Goal: Task Accomplishment & Management: Complete application form

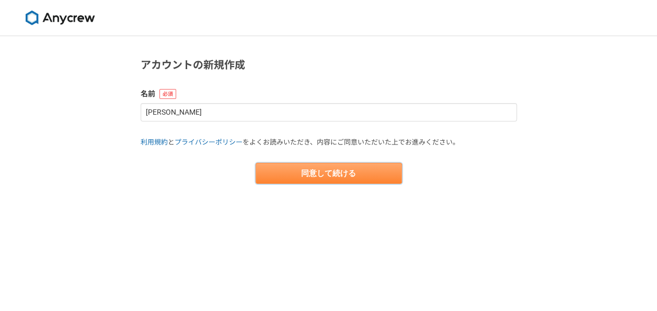
click at [306, 178] on button "同意して続ける" at bounding box center [329, 173] width 146 height 21
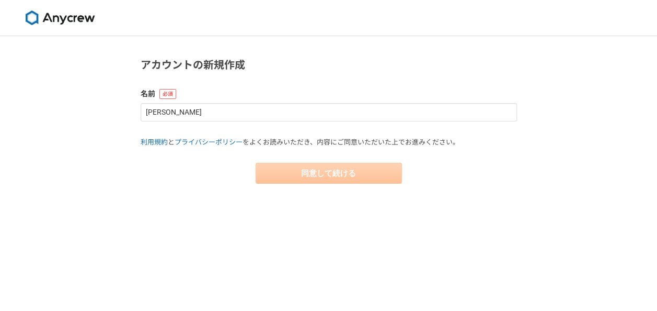
select select "13"
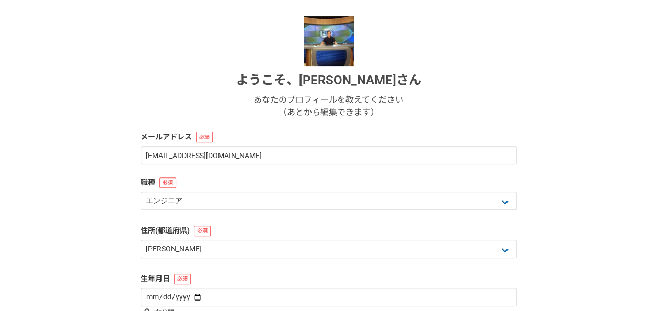
scroll to position [155, 0]
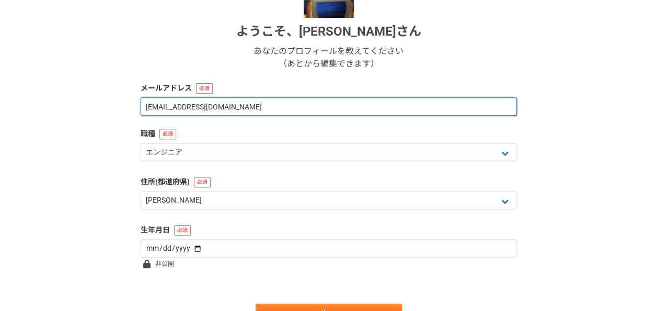
click at [238, 102] on input "[EMAIL_ADDRESS][DOMAIN_NAME]" at bounding box center [329, 106] width 376 height 18
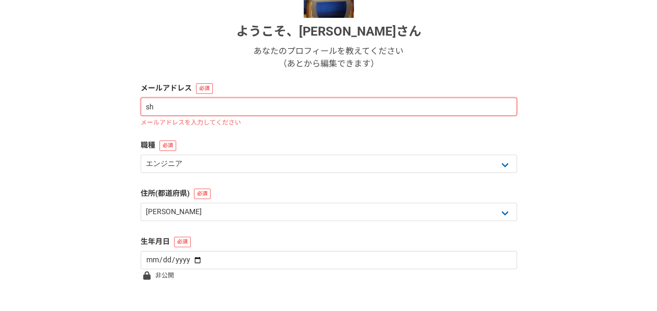
type input "s"
type input "[EMAIL_ADDRESS][DOMAIN_NAME]"
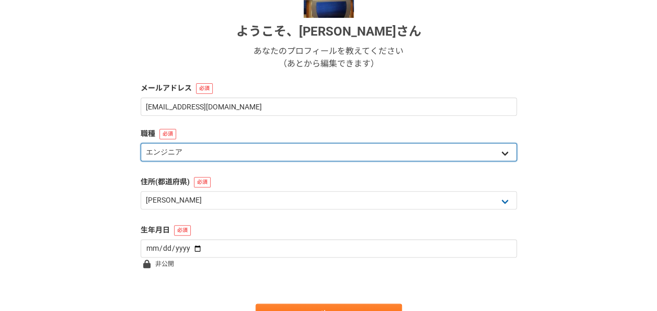
click at [504, 154] on select "エンジニア デザイナー ライター 営業 マーケティング 企画・事業開発 バックオフィス その他" at bounding box center [329, 152] width 376 height 18
select select "4"
click at [141, 143] on select "エンジニア デザイナー ライター 営業 マーケティング 企画・事業開発 バックオフィス その他" at bounding box center [329, 152] width 376 height 18
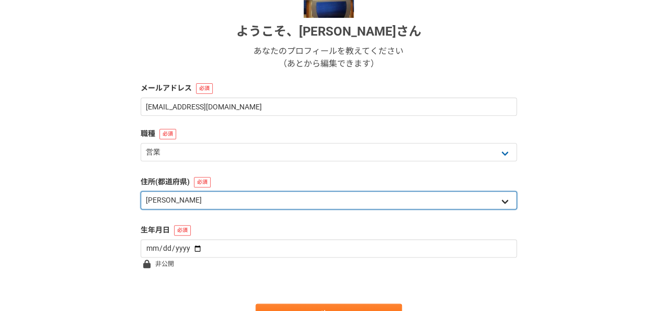
click at [499, 201] on select "北海道 [GEOGRAPHIC_DATA] [GEOGRAPHIC_DATA] [PERSON_NAME][GEOGRAPHIC_DATA] [PERSON_…" at bounding box center [329, 200] width 376 height 18
select select "26"
click at [141, 191] on select "北海道 [GEOGRAPHIC_DATA] [GEOGRAPHIC_DATA] [PERSON_NAME][GEOGRAPHIC_DATA] [PERSON_…" at bounding box center [329, 200] width 376 height 18
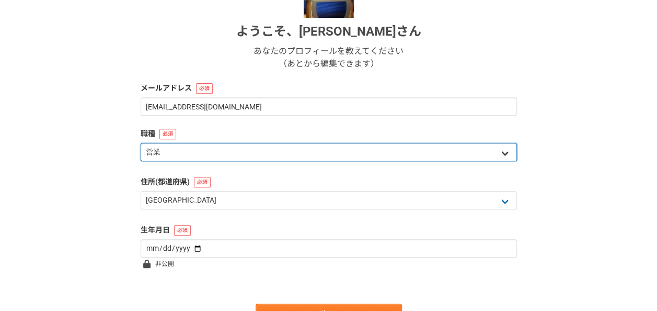
click at [506, 151] on select "エンジニア デザイナー ライター 営業 マーケティング 企画・事業開発 バックオフィス その他" at bounding box center [329, 152] width 376 height 18
select select "5"
click at [141, 143] on select "エンジニア デザイナー ライター 営業 マーケティング 企画・事業開発 バックオフィス その他" at bounding box center [329, 152] width 376 height 18
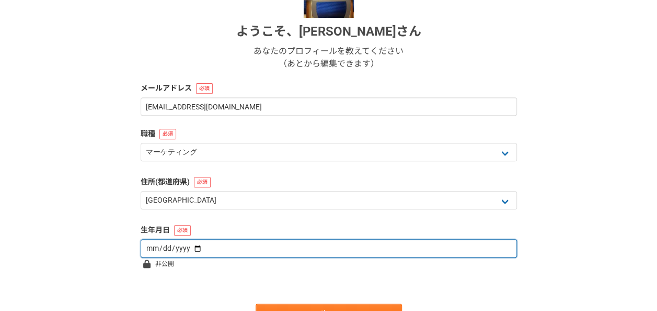
click at [235, 249] on input "date" at bounding box center [329, 248] width 376 height 18
click at [192, 247] on input "date" at bounding box center [329, 248] width 376 height 18
click at [195, 248] on input "date" at bounding box center [329, 248] width 376 height 18
click at [194, 246] on input "date" at bounding box center [329, 248] width 376 height 18
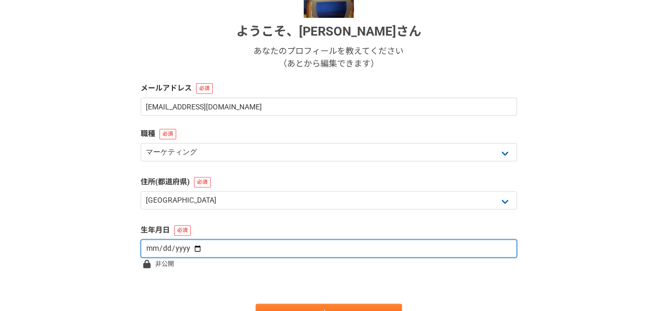
type input "[DATE]"
drag, startPoint x: 153, startPoint y: 249, endPoint x: 161, endPoint y: 248, distance: 8.4
click at [153, 249] on input "[DATE]" at bounding box center [329, 248] width 376 height 18
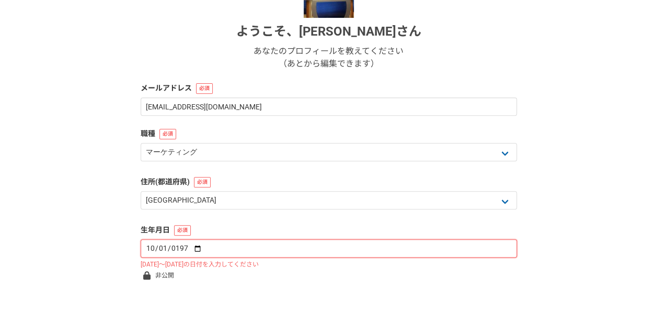
type input "[DATE]"
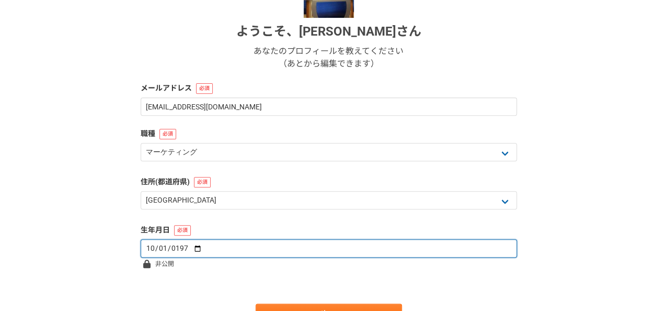
type input "[DATE]"
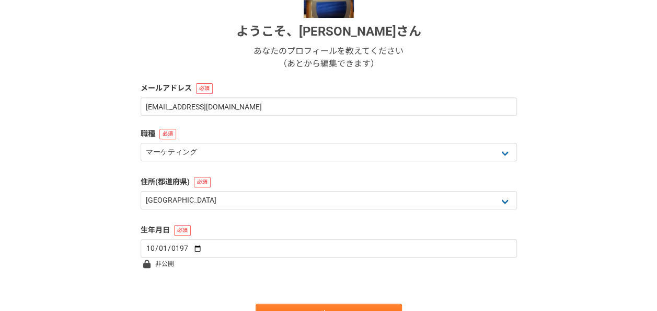
click at [245, 269] on form "ようこそ、 [PERSON_NAME] あなたのプロフィールを教えてください （あとから編集できます） メールアドレス [EMAIL_ADDRESS][DOM…" at bounding box center [329, 146] width 376 height 357
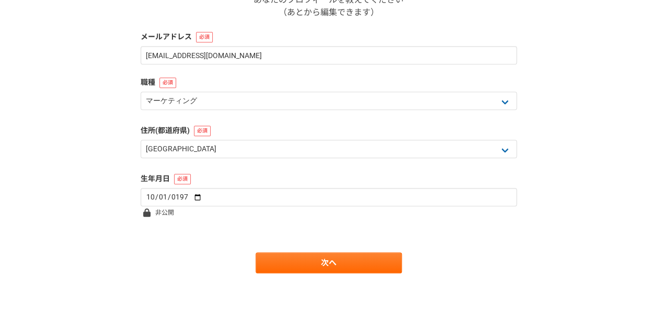
scroll to position [210, 0]
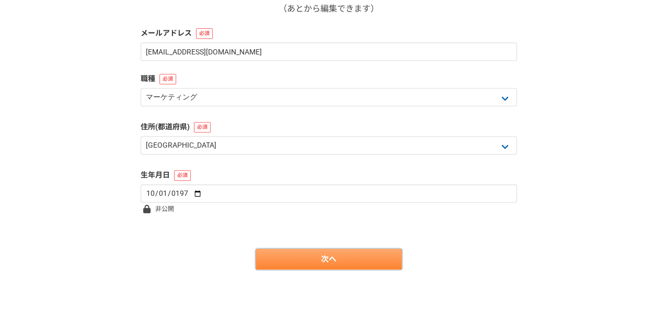
click at [322, 257] on link "次へ" at bounding box center [329, 258] width 146 height 21
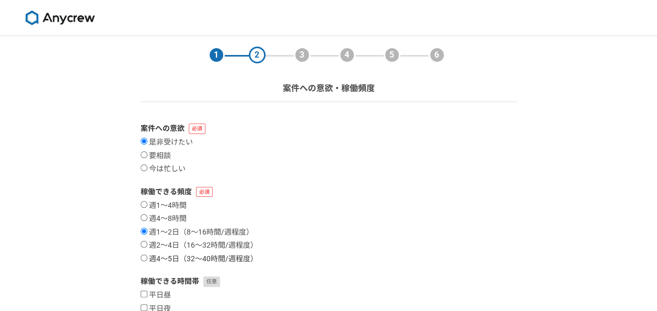
click at [142, 257] on input "週4〜5日（32〜40時間/週程度）" at bounding box center [144, 257] width 7 height 7
radio input "true"
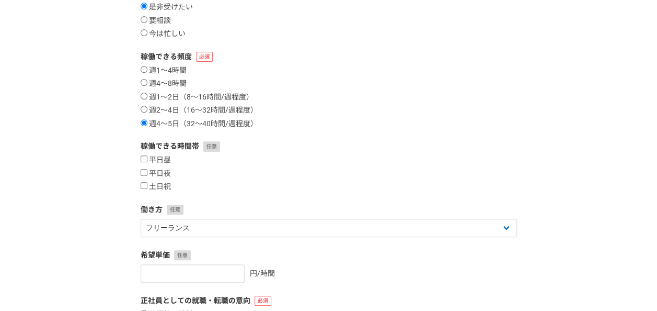
scroll to position [153, 0]
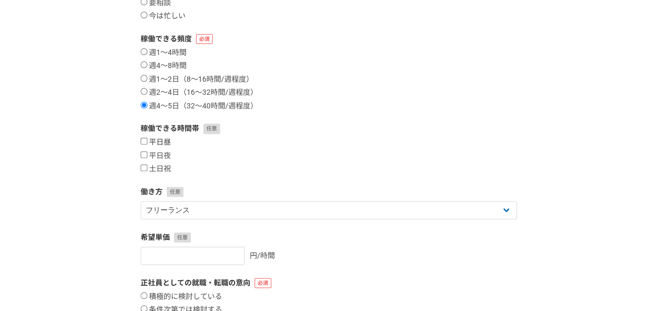
click at [141, 140] on input "平日昼" at bounding box center [144, 140] width 7 height 7
checkbox input "true"
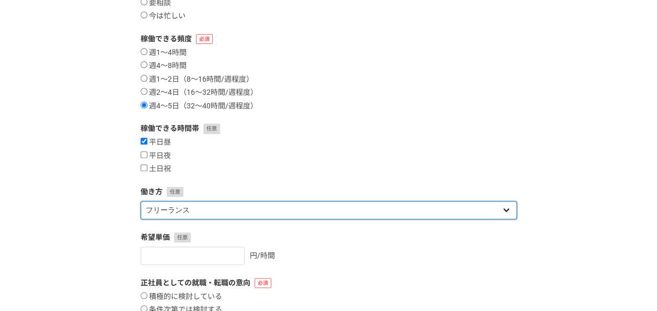
click at [502, 206] on select "フリーランス 副業 その他" at bounding box center [329, 210] width 376 height 18
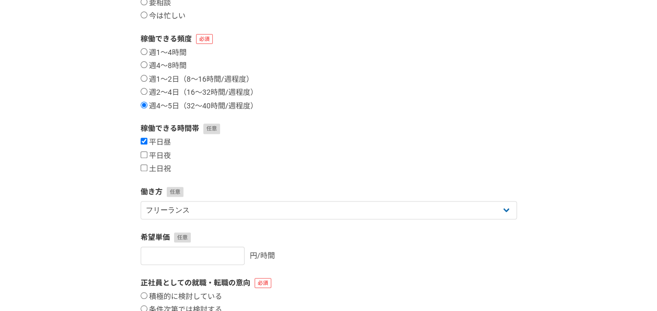
click at [509, 165] on div "平日昼 平日夜 土日祝" at bounding box center [329, 155] width 376 height 36
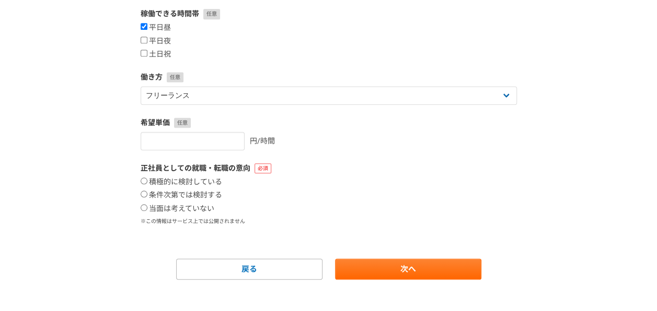
scroll to position [277, 0]
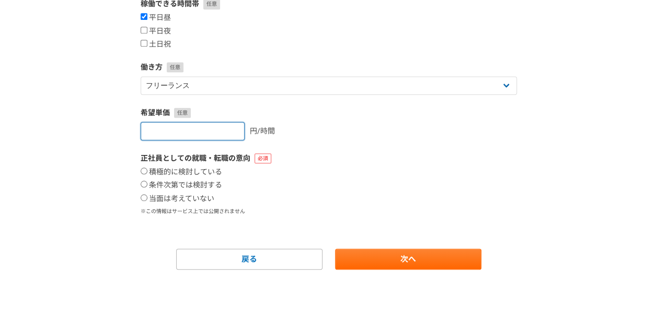
click at [170, 127] on input "number" at bounding box center [193, 131] width 104 height 18
type input "3000"
click at [143, 181] on input "条件次第では検討する" at bounding box center [144, 183] width 7 height 7
radio input "true"
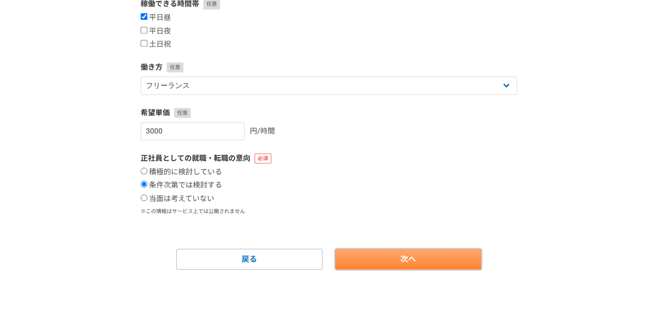
click at [449, 268] on link "次へ" at bounding box center [408, 258] width 146 height 21
select select
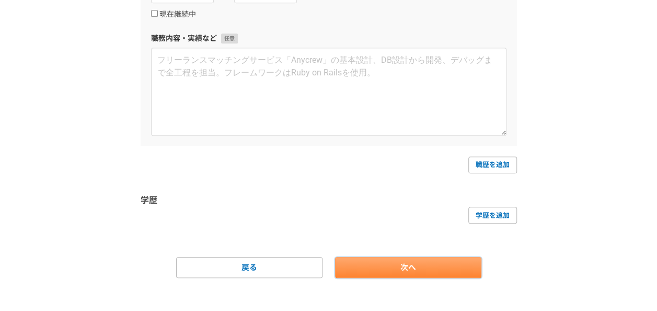
scroll to position [0, 0]
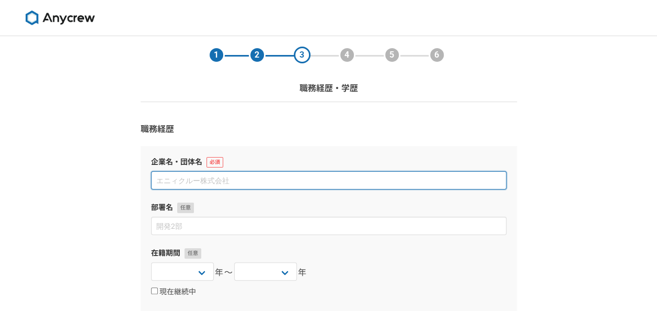
click at [227, 182] on input at bounding box center [328, 180] width 355 height 18
type input "y"
type input "有限会社シーアンドエムプロモーションズ"
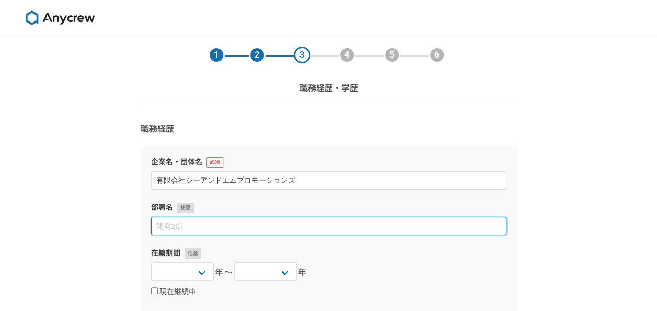
click at [183, 224] on input at bounding box center [328, 225] width 355 height 18
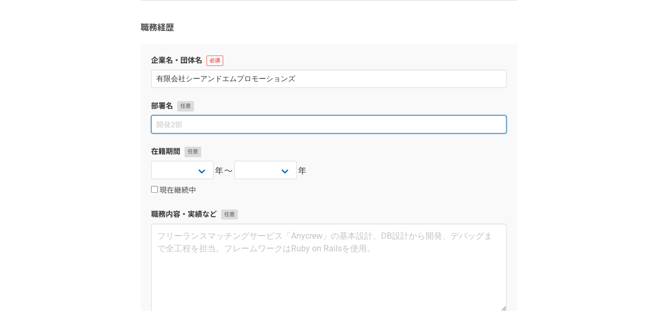
scroll to position [141, 0]
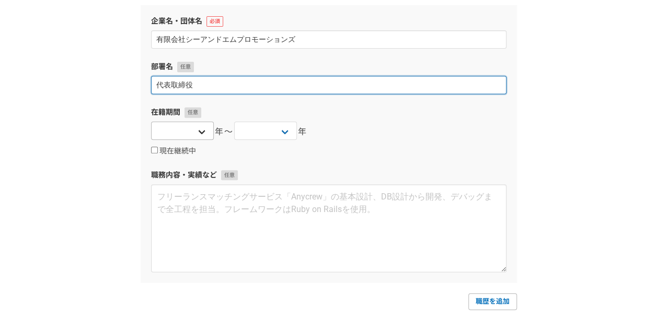
type input "代表取締役"
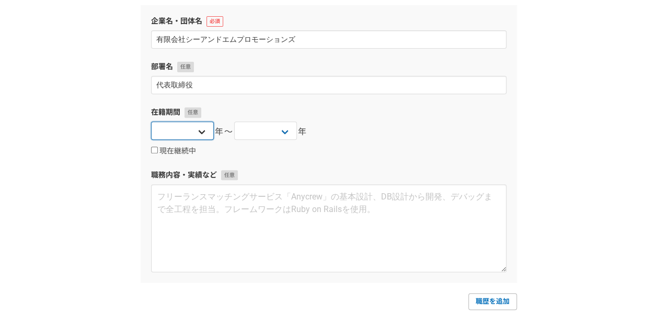
click at [199, 131] on select "[DATE] [DATE] [DATE] [DATE] [DATE] [DATE] [DATE] [DATE] [DATE] [DATE] [DATE] [D…" at bounding box center [182, 130] width 63 height 18
drag, startPoint x: 214, startPoint y: 168, endPoint x: 181, endPoint y: 157, distance: 34.4
click at [213, 213] on div "職務内容・実績など" at bounding box center [328, 220] width 355 height 102
click at [200, 134] on select "[DATE] [DATE] [DATE] [DATE] [DATE] [DATE] [DATE] [DATE] [DATE] [DATE] [DATE] [D…" at bounding box center [182, 130] width 63 height 18
click at [200, 133] on select "[DATE] [DATE] [DATE] [DATE] [DATE] [DATE] [DATE] [DATE] [DATE] [DATE] [DATE] [D…" at bounding box center [182, 130] width 63 height 18
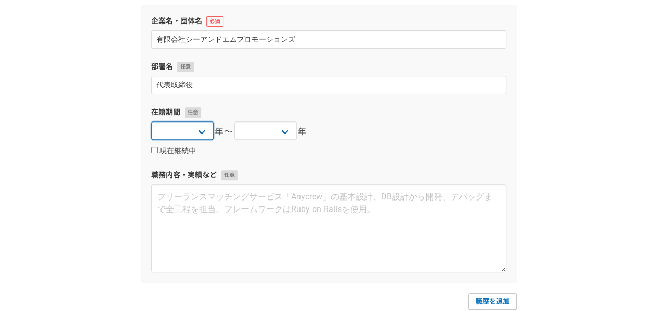
select select "[DATE]"
click at [151, 121] on select "[DATE] [DATE] [DATE] [DATE] [DATE] [DATE] [DATE] [DATE] [DATE] [DATE] [DATE] [D…" at bounding box center [182, 130] width 63 height 18
click at [282, 130] on select "[DATE] [DATE] [DATE] [DATE] [DATE] [DATE] [DATE] [DATE] [DATE] [DATE] [DATE] [D…" at bounding box center [265, 130] width 63 height 18
click at [349, 142] on div "在籍期間 [DATE] [DATE] [DATE] [DATE] [DATE] [DATE] [DATE] [DATE] [DATE] [DATE] [DAT…" at bounding box center [328, 132] width 355 height 50
click at [151, 147] on input "現在継続中" at bounding box center [154, 149] width 7 height 7
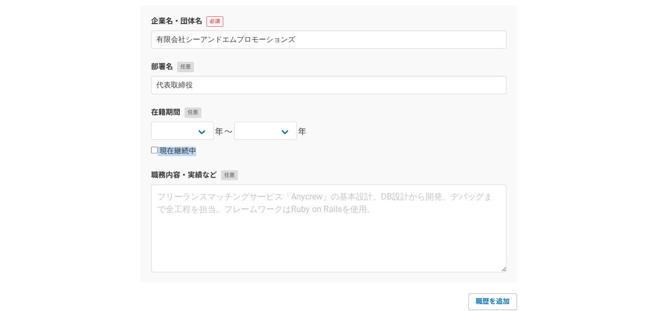
checkbox input "true"
click at [294, 160] on div "企業名・団体名 有限会社シーアンドエムプロモーションズ 部署名 代表取締役 在籍期間 [DATE] [DATE] [DATE] [DATE] [DATE] […" at bounding box center [329, 143] width 376 height 277
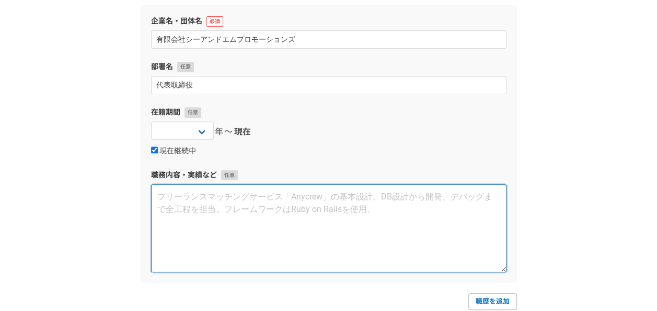
click at [161, 196] on textarea at bounding box center [328, 228] width 355 height 88
paste textarea "[DATE]新規事業にて起業。そのコンテンツやサービスの強みと弱点は何かを把握し、的確なパートナーやクライアントを探し出し、効果的なプロモーションを関係者を巻…"
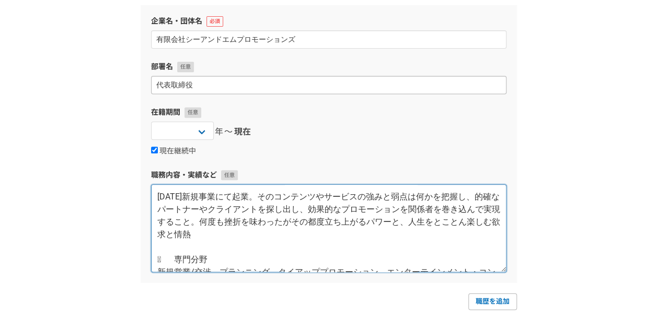
scroll to position [56, 0]
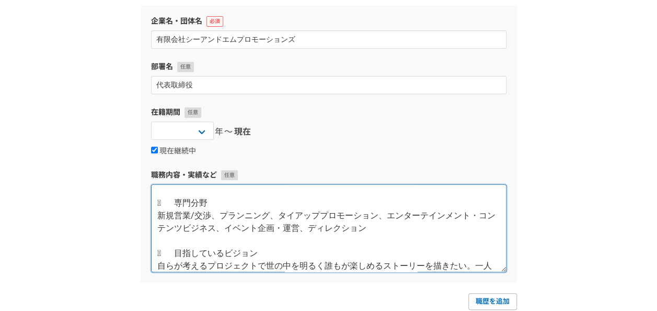
click at [223, 197] on textarea "[DATE]新規事業にて起業。そのコンテンツやサービスの強みと弱点は何かを把握し、的確なパートナーやクライアントを探し出し、効果的なプロモーションを関係者を巻…" at bounding box center [328, 228] width 355 height 88
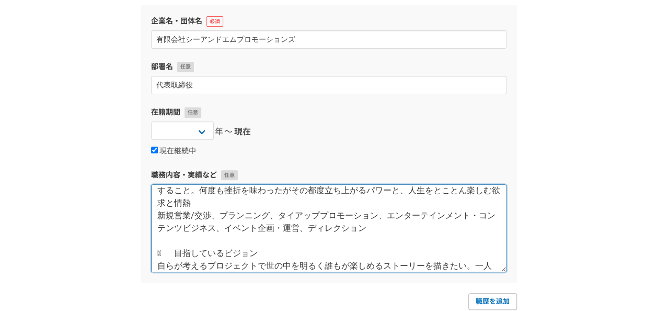
scroll to position [0, 0]
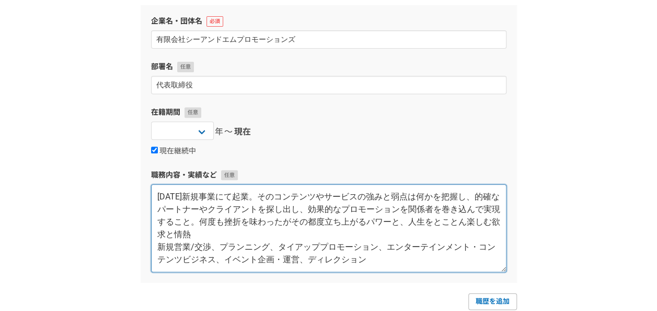
click at [257, 194] on textarea "[DATE]新規事業にて起業。そのコンテンツやサービスの強みと弱点は何かを把握し、的確なパートナーやクライアントを探し出し、効果的なプロモーションを関係者を巻…" at bounding box center [328, 228] width 355 height 88
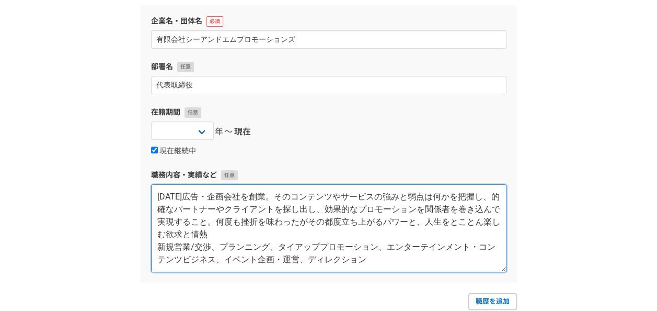
drag, startPoint x: 250, startPoint y: 220, endPoint x: 271, endPoint y: 231, distance: 23.8
click at [271, 231] on textarea "[DATE]広告・企画会社を創業。そのコンテンツやサービスの強みと弱点は何かを把握し、的確なパートナーやクライアントを探し出し、効果的なプロモーションを関係者…" at bounding box center [328, 228] width 355 height 88
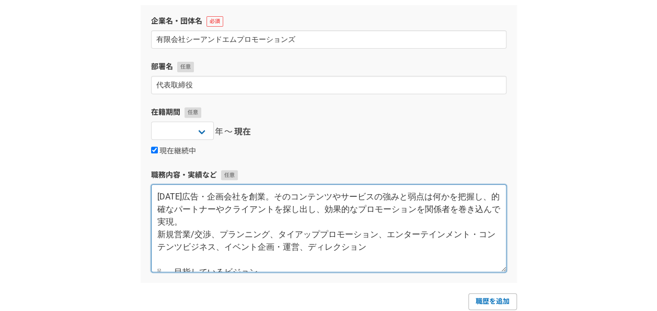
click at [154, 233] on textarea "[DATE]広告・企画会社を創業。そのコンテンツやサービスの強みと弱点は何かを把握し、的確なパートナーやクライアントを探し出し、効果的なプロモーションを関係者…" at bounding box center [328, 228] width 355 height 88
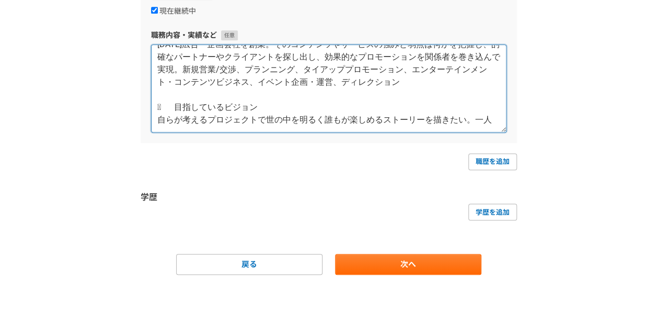
scroll to position [285, 0]
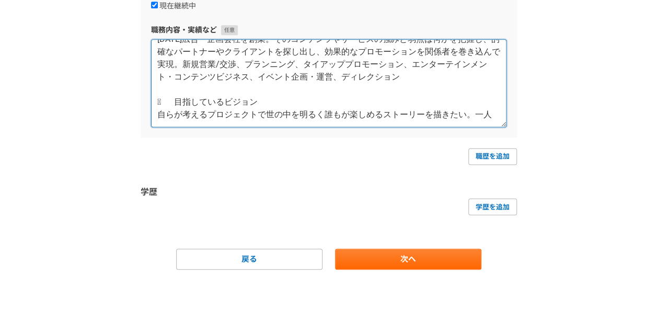
drag, startPoint x: 157, startPoint y: 243, endPoint x: 490, endPoint y: 111, distance: 358.3
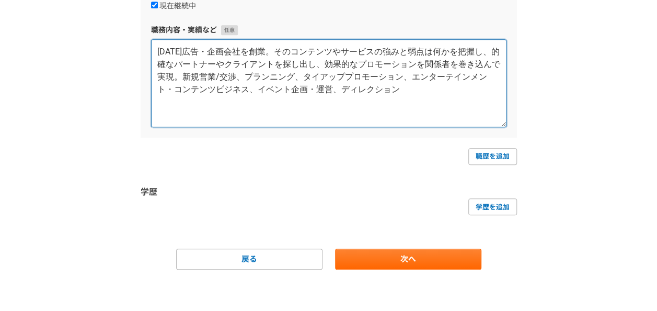
scroll to position [0, 0]
click at [162, 102] on textarea "[DATE]広告・企画会社を創業。そのコンテンツやサービスの強みと弱点は何かを把握し、的確なパートナーやクライアントを探し出し、効果的なプロモーションを関係者…" at bounding box center [328, 83] width 355 height 88
click at [499, 64] on textarea "[DATE]広告・企画会社を創業。そのコンテンツやサービスの強みと弱点は何かを把握し、的確なパートナーやクライアントを探し出し、効果的なプロモーションを関係者…" at bounding box center [328, 83] width 355 height 88
click at [344, 93] on textarea "[DATE]広告・企画会社を創業。そのコンテンツやサービスの強みと弱点は何かを把握し、的確なパートナーやクライアントを探し出し、効果的なプロモーションを関係者…" at bounding box center [328, 83] width 355 height 88
click at [289, 90] on textarea "[DATE]広告・企画会社を創業。そのコンテンツやサービスの強みと弱点は何かを把握し、的確なパートナーやクライアントを探し出し、効果的なプロモーションを関係者…" at bounding box center [328, 83] width 355 height 88
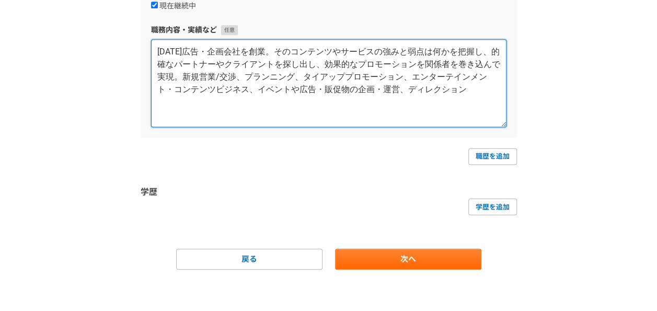
click at [475, 92] on textarea "[DATE]広告・企画会社を創業。そのコンテンツやサービスの強みと弱点は何かを把握し、的確なパートナーやクライアントを探し出し、効果的なプロモーションを関係者…" at bounding box center [328, 83] width 355 height 88
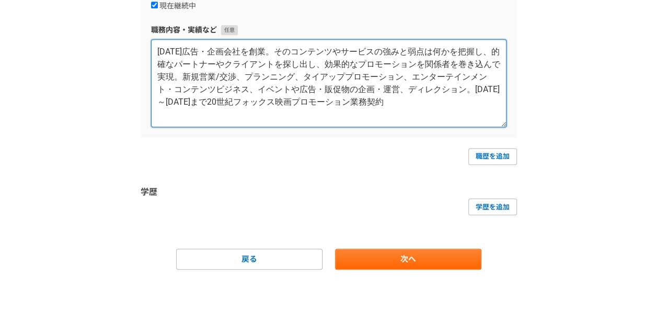
click at [393, 100] on textarea "[DATE]広告・企画会社を創業。そのコンテンツやサービスの強みと弱点は何かを把握し、的確なパートナーやクライアントを探し出し、効果的なプロモーションを関係者…" at bounding box center [328, 83] width 355 height 88
click at [336, 99] on textarea "[DATE]広告・企画会社を創業。そのコンテンツやサービスの強みと弱点は何かを把握し、的確なパートナーやクライアントを探し出し、効果的なプロモーションを関係者…" at bounding box center [328, 83] width 355 height 88
click at [410, 102] on textarea "[DATE]広告・企画会社を創業。そのコンテンツやサービスの強みと弱点は何かを把握し、的確なパートナーやクライアントを探し出し、効果的なプロモーションを関係者…" at bounding box center [328, 83] width 355 height 88
click at [414, 99] on textarea "[DATE]広告・企画会社を創業。そのコンテンツやサービスの強みと弱点は何かを把握し、的確なパートナーやクライアントを探し出し、効果的なプロモーションを関係者…" at bounding box center [328, 83] width 355 height 88
click at [419, 97] on textarea "[DATE]広告・企画会社を創業。そのコンテンツやサービスの強みと弱点は何かを把握し、的確なパートナーやクライアントを探し出し、効果的なプロモーションを関係者…" at bounding box center [328, 83] width 355 height 88
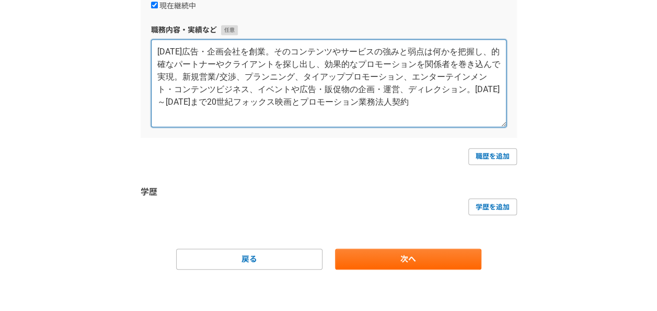
click at [457, 102] on textarea "[DATE]広告・企画会社を創業。そのコンテンツやサービスの強みと弱点は何かを把握し、的確なパートナーやクライアントを探し出し、効果的なプロモーションを関係者…" at bounding box center [328, 83] width 355 height 88
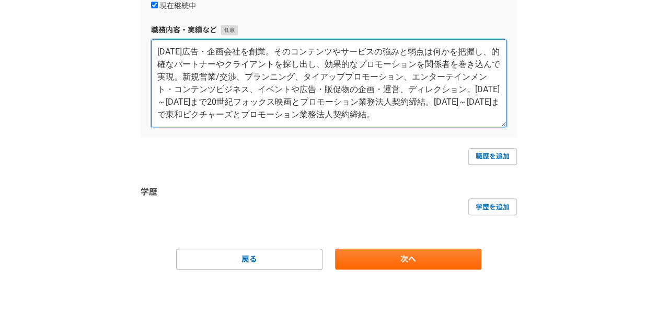
click at [455, 116] on textarea "[DATE]広告・企画会社を創業。そのコンテンツやサービスの強みと弱点は何かを把握し、的確なパートナーやクライアントを探し出し、効果的なプロモーションを関係者…" at bounding box center [328, 83] width 355 height 88
paste textarea "[DATE] 大阪メトロアドエラと代理店契約締結"
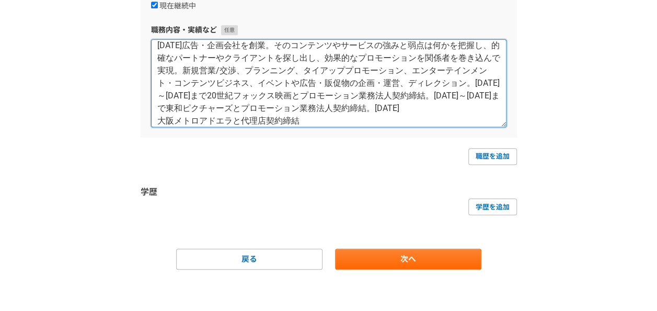
click at [486, 113] on textarea "[DATE]広告・企画会社を創業。そのコンテンツやサービスの強みと弱点は何かを把握し、的確なパートナーやクライアントを探し出し、効果的なプロモーションを関係者…" at bounding box center [328, 83] width 355 height 88
click at [317, 119] on textarea "[DATE]広告・企画会社を創業。そのコンテンツやサービスの強みと弱点は何かを把握し、的確なパートナーやクライアントを探し出し、効果的なプロモーションを関係者…" at bounding box center [328, 83] width 355 height 88
click at [284, 120] on textarea "[DATE]広告・企画会社を創業。そのコンテンツやサービスの強みと弱点は何かを把握し、的確なパートナーやクライアントを探し出し、効果的なプロモーションを関係者…" at bounding box center [328, 83] width 355 height 88
click at [343, 122] on textarea "[DATE]広告・企画会社を創業。そのコンテンツやサービスの強みと弱点は何かを把握し、的確なパートナーやクライアントを探し出し、効果的なプロモーションを関係者…" at bounding box center [328, 83] width 355 height 88
click at [360, 118] on textarea "[DATE]広告・企画会社を創業。そのコンテンツやサービスの強みと弱点は何かを把握し、的確なパートナーやクライアントを探し出し、効果的なプロモーションを関係者…" at bounding box center [328, 83] width 355 height 88
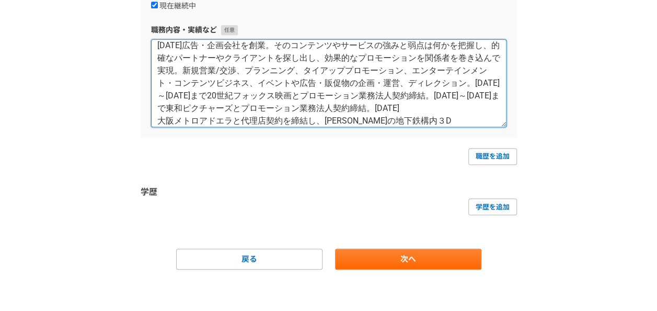
click at [418, 123] on textarea "[DATE]広告・企画会社を創業。そのコンテンツやサービスの強みと弱点は何かを把握し、的確なパートナーやクライアントを探し出し、効果的なプロモーションを関係者…" at bounding box center [328, 83] width 355 height 88
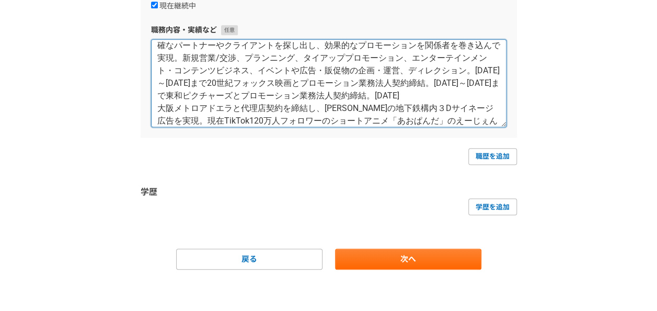
scroll to position [31, 0]
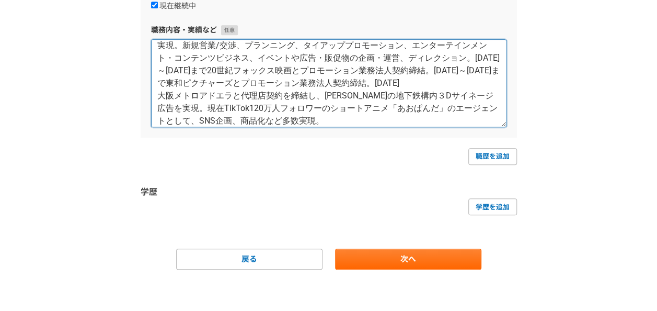
click at [486, 70] on textarea "[DATE]広告・企画会社を創業。そのコンテンツやサービスの強みと弱点は何かを把握し、的確なパートナーやクライアントを探し出し、効果的なプロモーションを関係者…" at bounding box center [328, 83] width 355 height 88
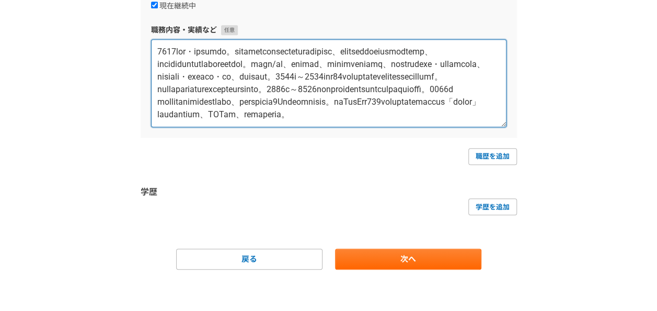
click at [154, 109] on textarea at bounding box center [328, 83] width 355 height 88
click at [166, 97] on textarea at bounding box center [328, 83] width 355 height 88
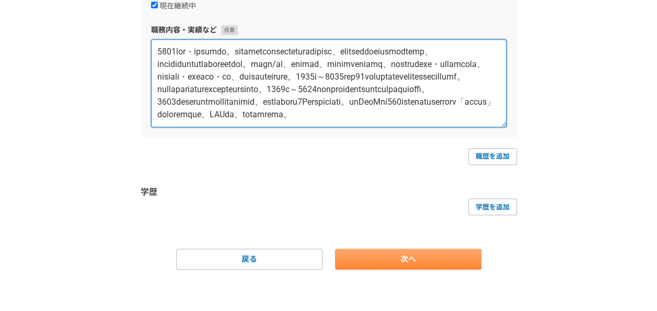
type textarea "5761lor・ipsumdo。sitametconsecteturadipisc、elitseddoeiusmodtemp、incididuntutlabo…"
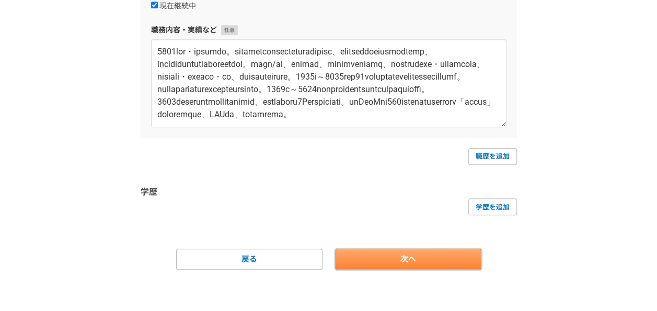
click at [432, 256] on link "次へ" at bounding box center [408, 258] width 146 height 21
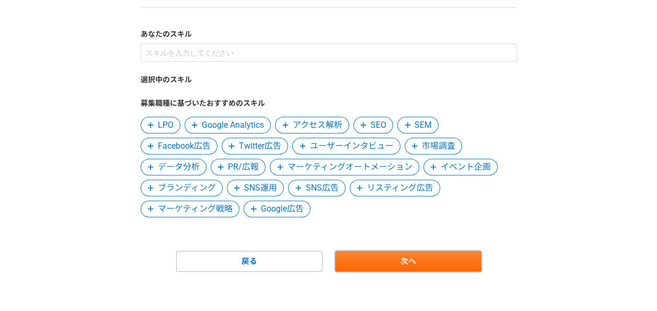
scroll to position [96, 0]
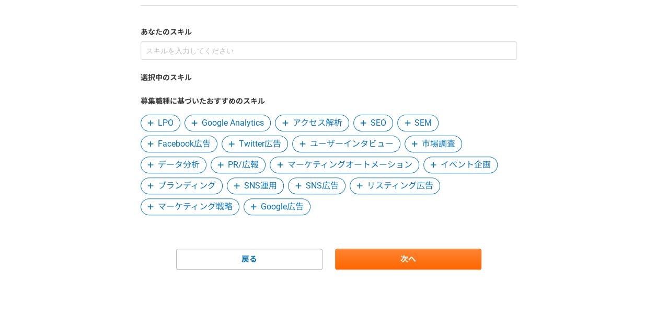
click at [469, 163] on span "イベント企画" at bounding box center [466, 164] width 50 height 13
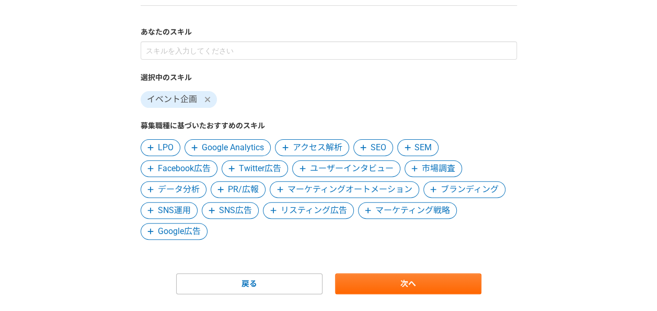
click at [407, 210] on span "マーケティング戦略" at bounding box center [412, 210] width 75 height 13
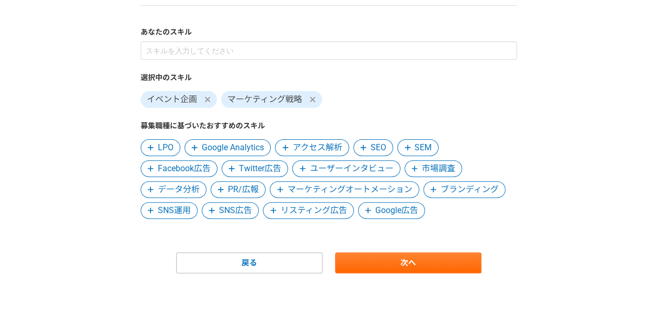
click at [253, 193] on span "PR/広報" at bounding box center [243, 189] width 31 height 13
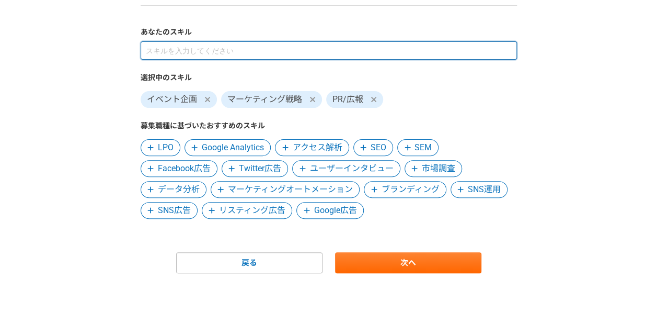
click at [175, 52] on input at bounding box center [329, 50] width 376 height 18
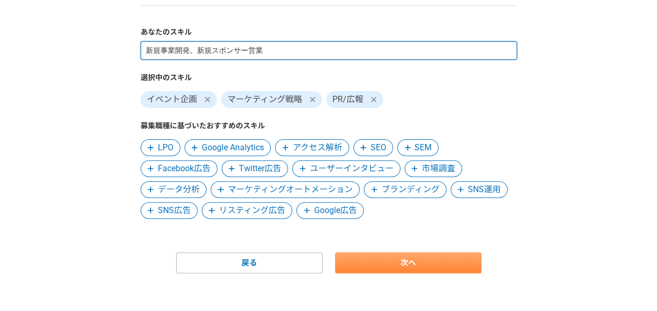
type input "新規事業開発。新規スポンサー営業"
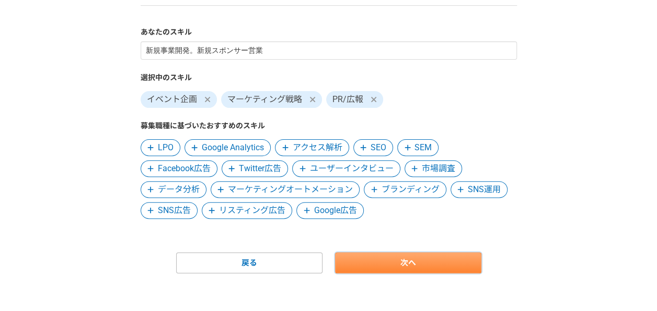
click at [402, 261] on link "次へ" at bounding box center [408, 262] width 146 height 21
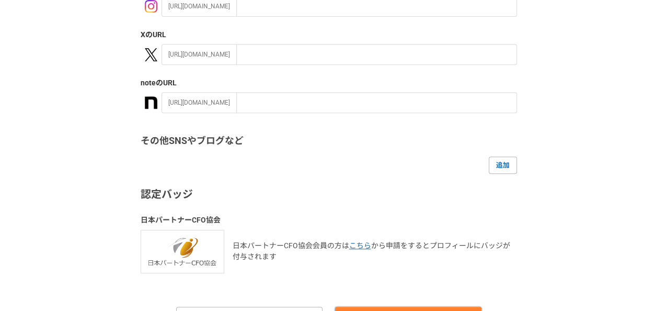
scroll to position [252, 0]
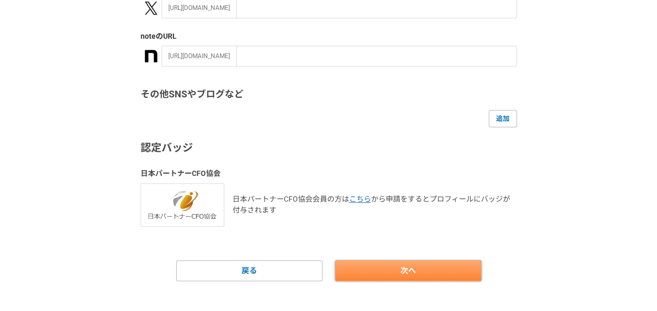
click at [403, 272] on link "次へ" at bounding box center [408, 270] width 146 height 21
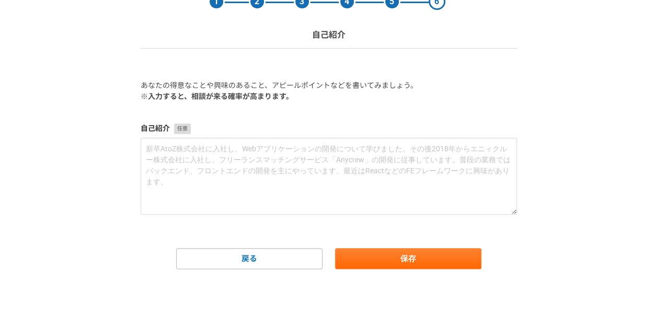
scroll to position [0, 0]
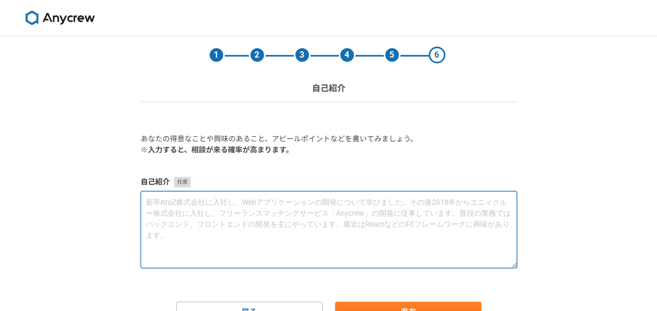
click at [158, 205] on textarea at bounding box center [329, 229] width 376 height 77
paste textarea "loremipsumdolorsit、ametco、adipiscingeli。 seddoe。tempo。incididuntutlaboreet、dolo…"
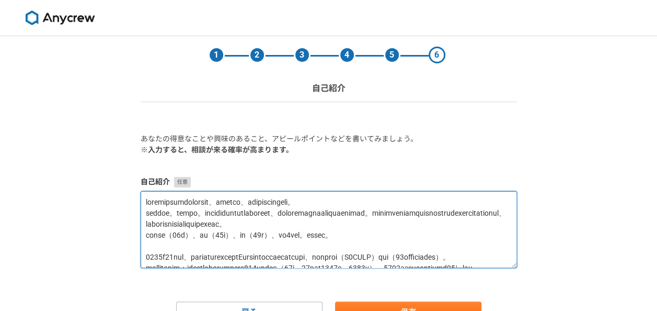
click at [440, 200] on textarea at bounding box center [329, 229] width 376 height 77
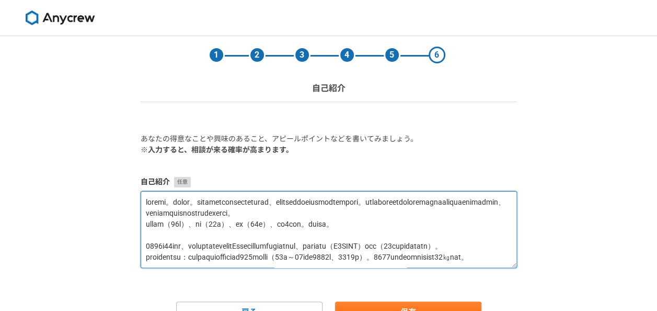
click at [151, 212] on textarea at bounding box center [329, 229] width 376 height 77
click at [145, 212] on textarea at bounding box center [329, 229] width 376 height 77
click at [247, 201] on textarea at bounding box center [329, 229] width 376 height 77
click at [246, 203] on textarea at bounding box center [329, 229] width 376 height 77
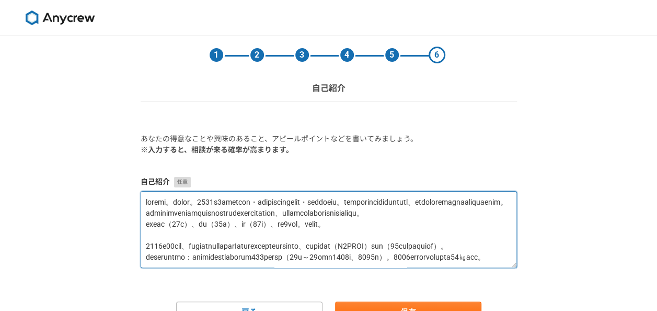
click at [153, 211] on textarea at bounding box center [329, 229] width 376 height 77
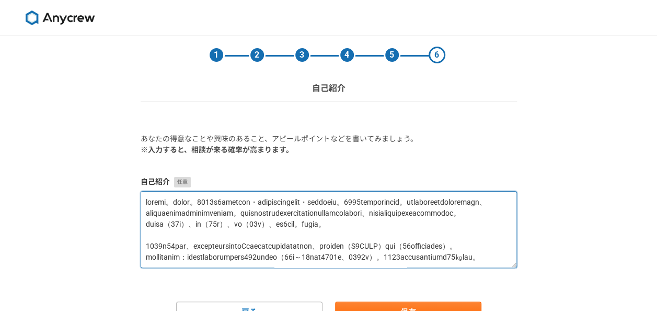
click at [401, 214] on textarea at bounding box center [329, 229] width 376 height 77
drag, startPoint x: 404, startPoint y: 247, endPoint x: 127, endPoint y: 248, distance: 276.5
click at [127, 248] on div "1 2 3 4 5 6 自己紹介 あなたの得意なことや興味のあること、アピールポイントなどを書いてみましょう。 ※入力すると、相談が来る確率が高まります。 自…" at bounding box center [328, 200] width 657 height 328
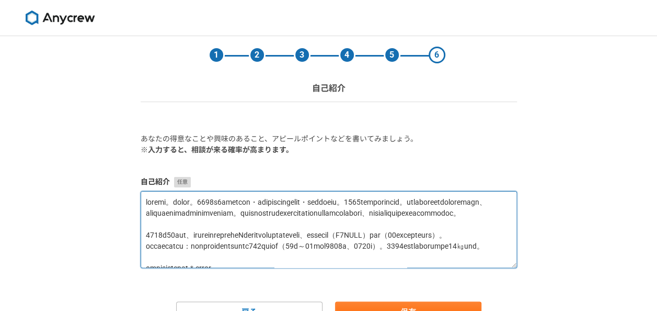
click at [144, 259] on textarea at bounding box center [329, 229] width 376 height 77
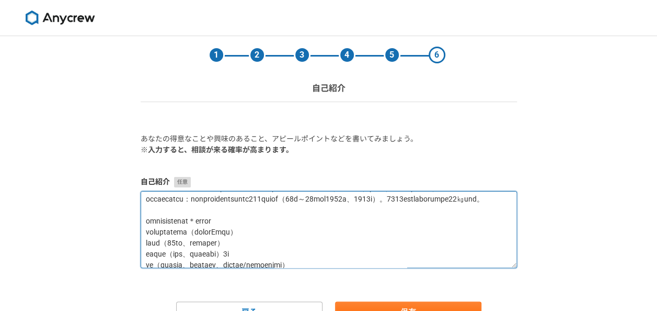
scroll to position [42, 0]
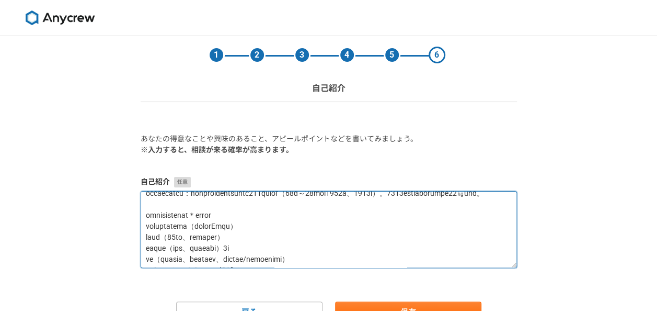
click at [144, 228] on textarea at bounding box center [329, 229] width 376 height 77
click at [142, 246] on textarea at bounding box center [329, 229] width 376 height 77
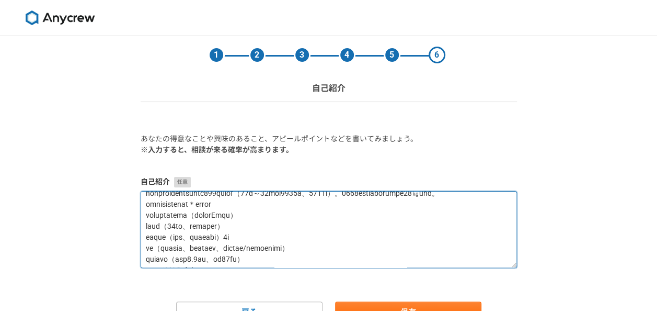
scroll to position [63, 0]
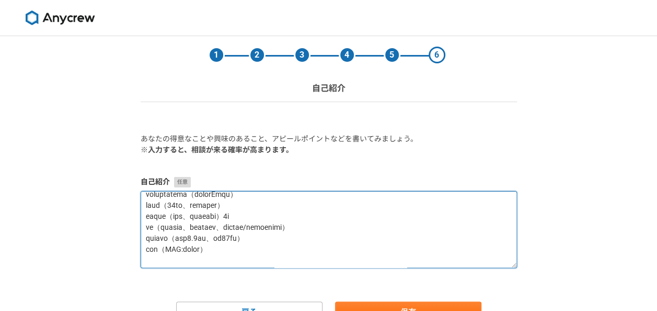
click at [209, 243] on textarea at bounding box center [329, 229] width 376 height 77
click at [315, 238] on textarea at bounding box center [329, 229] width 376 height 77
click at [145, 248] on textarea at bounding box center [329, 229] width 376 height 77
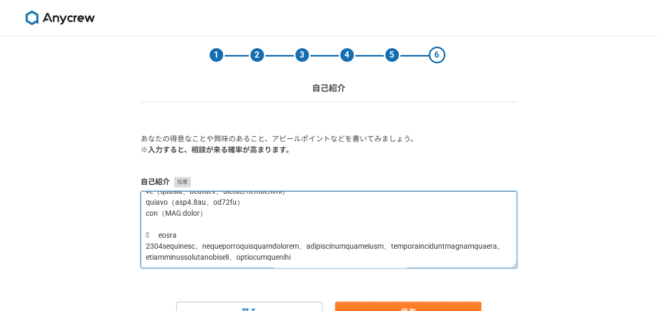
scroll to position [105, 0]
click at [144, 219] on textarea at bounding box center [329, 229] width 376 height 77
drag, startPoint x: 145, startPoint y: 230, endPoint x: 146, endPoint y: 221, distance: 8.9
click at [145, 230] on textarea at bounding box center [329, 229] width 376 height 77
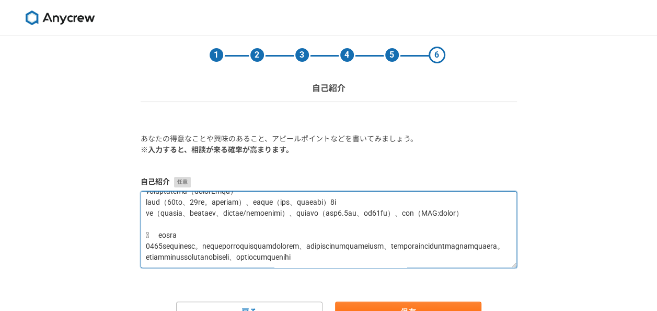
click at [162, 239] on textarea at bounding box center [329, 229] width 376 height 77
drag, startPoint x: 234, startPoint y: 249, endPoint x: 136, endPoint y: 241, distance: 98.6
click at [136, 241] on section "1 2 3 4 5 6 自己紹介 あなたの得意なことや興味のあること、アピールポイントなどを書いてみましょう。 ※入力すると、相談が来る確率が高まります。 自…" at bounding box center [328, 179] width 397 height 286
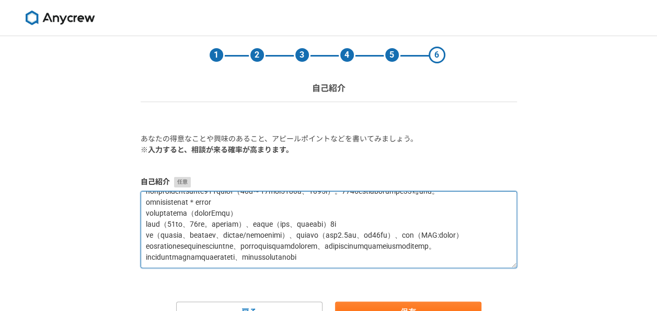
scroll to position [0, 0]
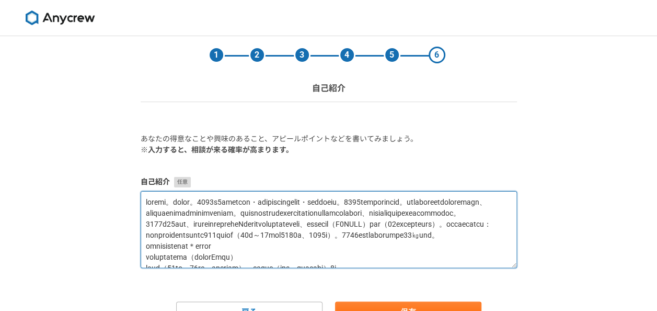
click at [503, 200] on textarea at bounding box center [329, 229] width 376 height 77
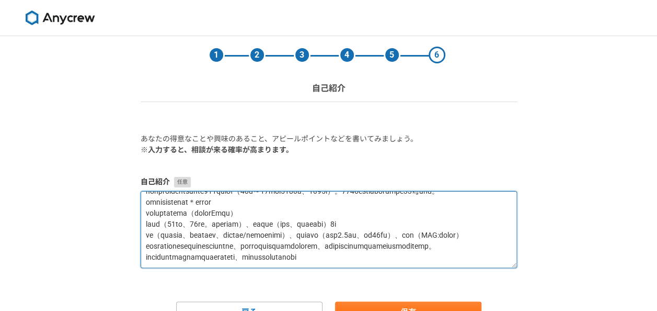
scroll to position [107, 0]
drag, startPoint x: 342, startPoint y: 242, endPoint x: 127, endPoint y: 229, distance: 216.3
click at [127, 229] on div "1 2 3 4 5 6 自己紹介 あなたの得意なことや興味のあること、アピールポイントなどを書いてみましょう。 ※入力すると、相談が来る確率が高まります。 自…" at bounding box center [328, 200] width 657 height 328
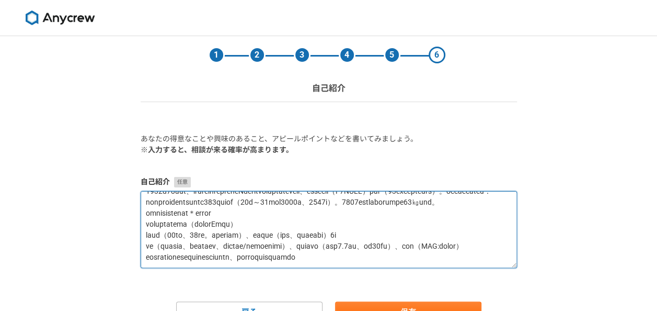
scroll to position [88, 0]
click at [143, 249] on textarea at bounding box center [329, 229] width 376 height 77
click at [483, 252] on textarea at bounding box center [329, 229] width 376 height 77
click at [480, 249] on textarea at bounding box center [329, 229] width 376 height 77
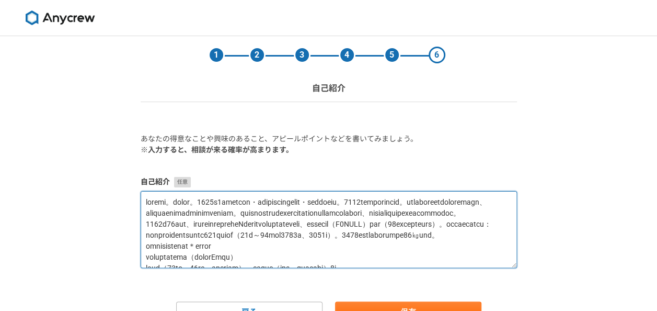
click at [246, 212] on textarea at bounding box center [329, 229] width 376 height 77
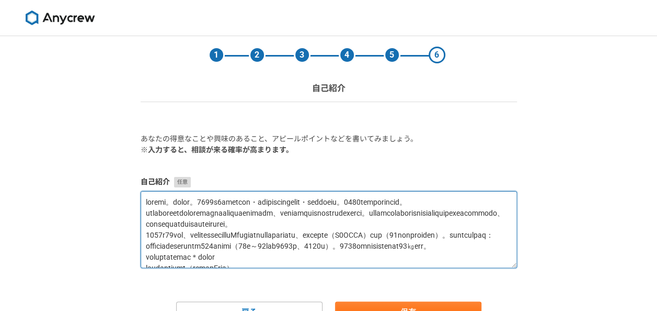
click at [316, 211] on textarea at bounding box center [329, 229] width 376 height 77
click at [353, 211] on textarea at bounding box center [329, 229] width 376 height 77
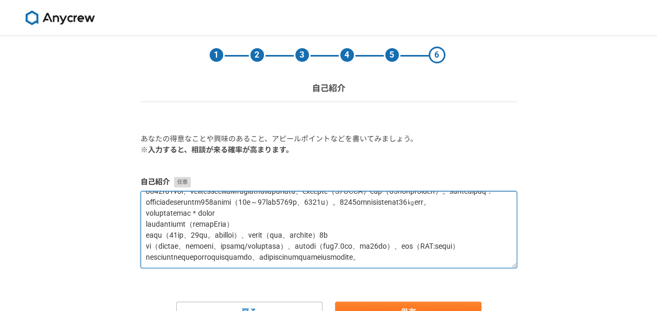
scroll to position [96, 0]
drag, startPoint x: 375, startPoint y: 238, endPoint x: 407, endPoint y: 229, distance: 32.7
click at [376, 238] on textarea at bounding box center [329, 229] width 376 height 77
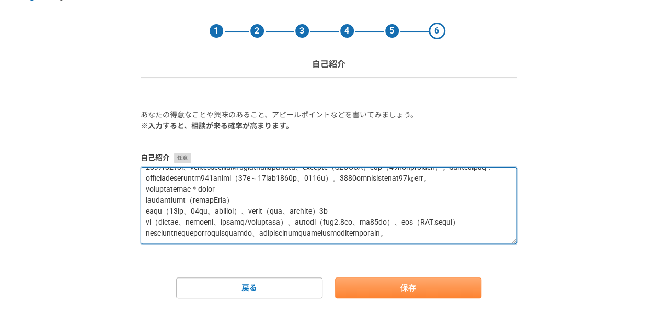
type textarea "loremi。dolor。0048s9ametcon・adipiscingelit・seddoeiu。4262temporincid。utlaboreetdo…"
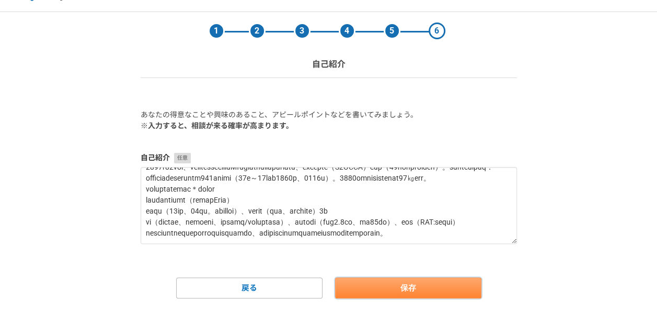
click at [428, 285] on button "保存" at bounding box center [408, 287] width 146 height 21
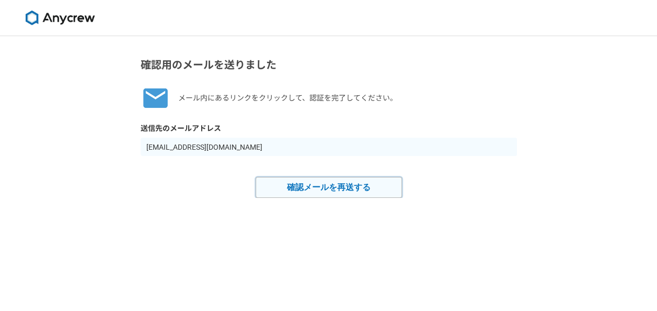
click at [342, 190] on button "確認メールを再送する" at bounding box center [329, 187] width 146 height 21
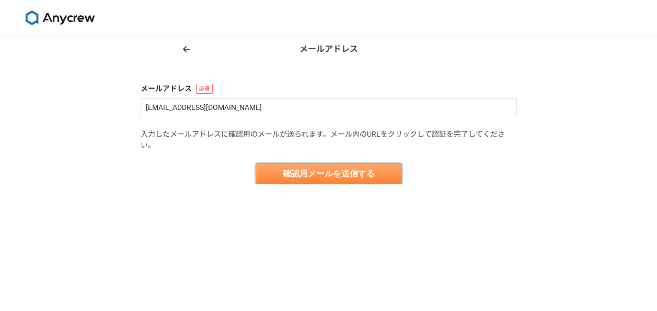
click at [304, 174] on button "確認用メールを送信する" at bounding box center [329, 173] width 146 height 21
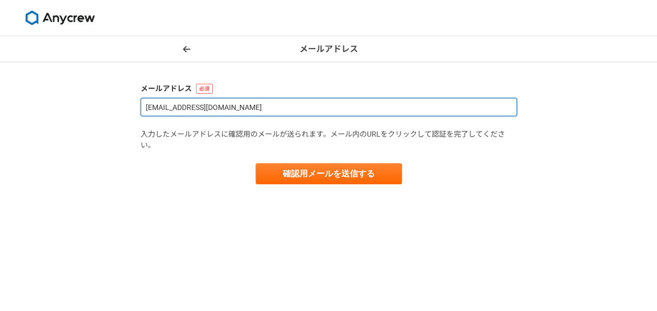
drag, startPoint x: 216, startPoint y: 110, endPoint x: 197, endPoint y: 109, distance: 19.9
click at [197, 109] on input "[EMAIL_ADDRESS][DOMAIN_NAME]" at bounding box center [329, 107] width 376 height 18
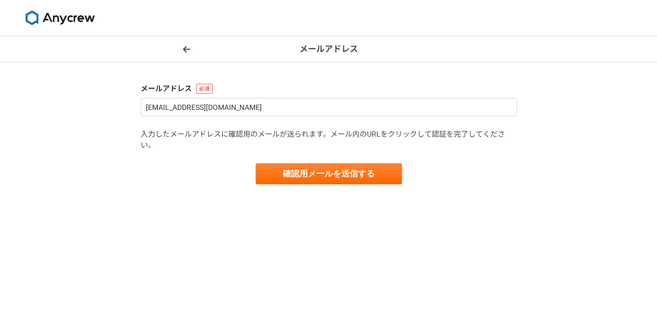
click at [203, 243] on div "メールアドレス メールアドレス [EMAIL_ADDRESS][DOMAIN_NAME] 入力したメールアドレスに確認用のメールが送られます。メール内のURL…" at bounding box center [328, 173] width 657 height 274
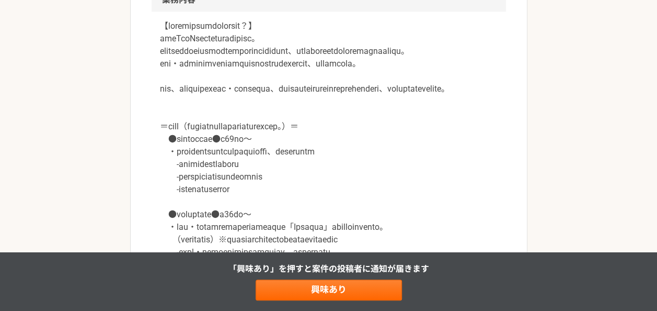
scroll to position [567, 0]
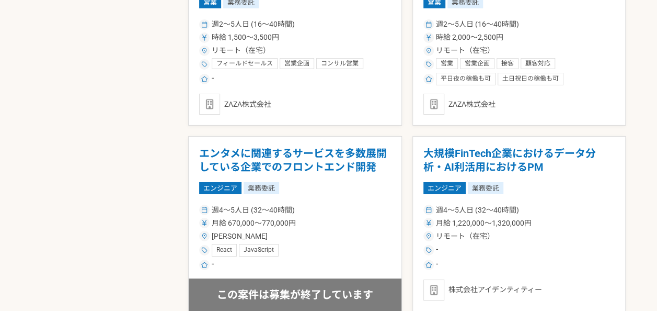
scroll to position [1914, 0]
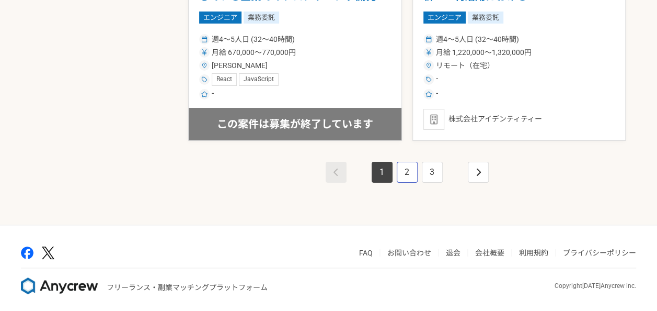
click at [401, 175] on link "2" at bounding box center [407, 172] width 21 height 21
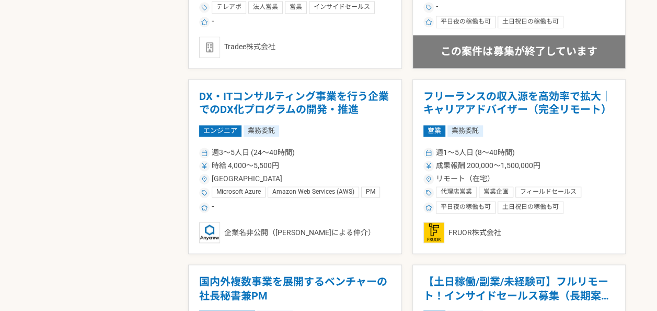
scroll to position [686, 0]
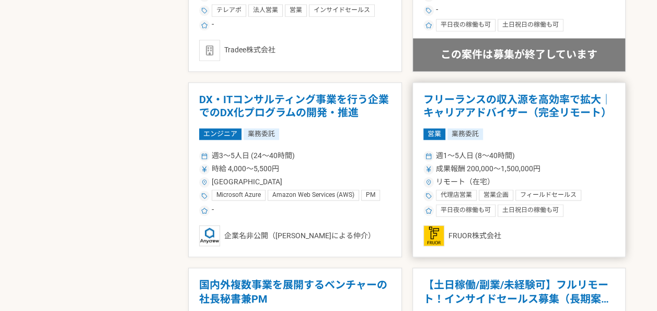
click at [545, 176] on div "リモート（在宅）" at bounding box center [519, 181] width 192 height 11
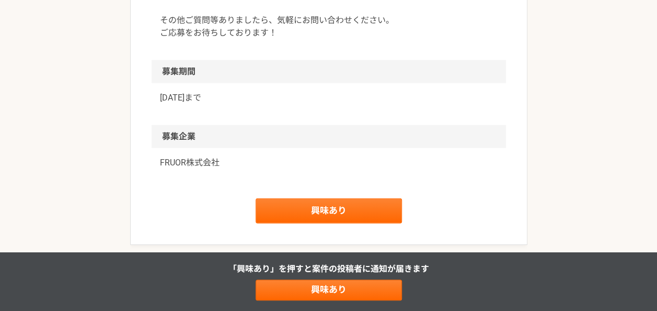
scroll to position [1253, 0]
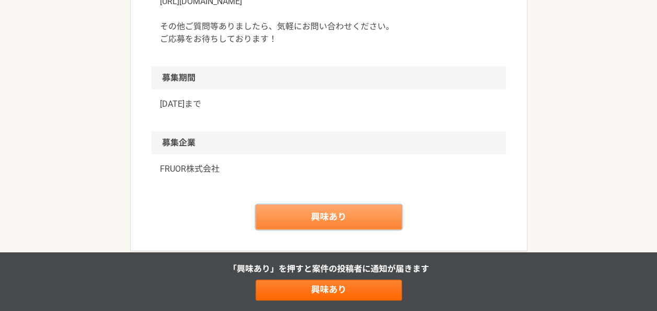
click at [318, 223] on link "興味あり" at bounding box center [329, 216] width 146 height 25
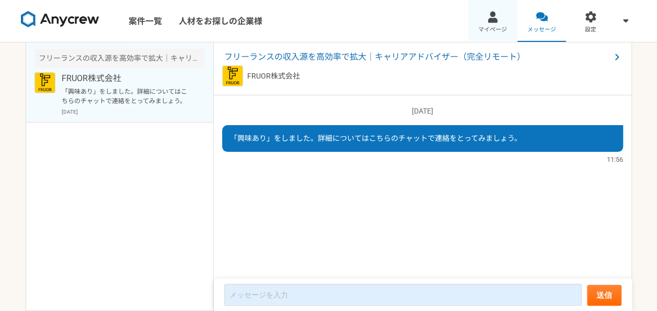
click at [508, 27] on link "マイページ" at bounding box center [492, 21] width 49 height 42
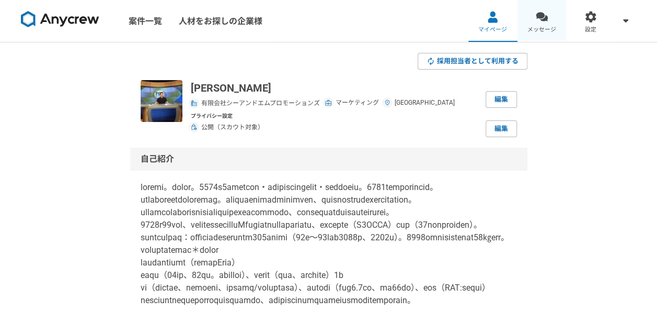
click at [547, 36] on link "メッセージ" at bounding box center [542, 21] width 49 height 42
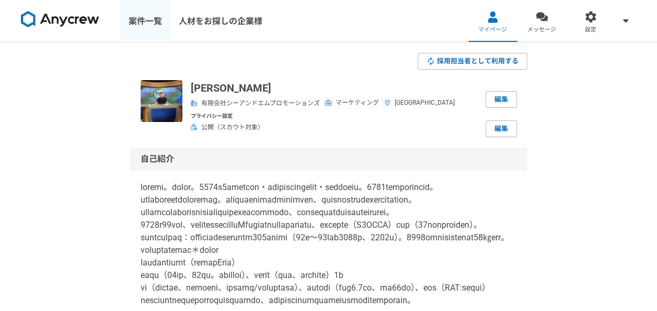
click at [144, 26] on link "案件一覧" at bounding box center [145, 21] width 50 height 42
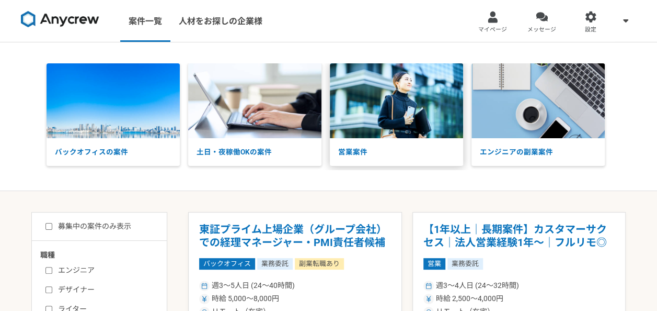
click at [343, 154] on p "営業案件" at bounding box center [396, 151] width 133 height 27
drag, startPoint x: 651, startPoint y: 158, endPoint x: 649, endPoint y: 196, distance: 38.3
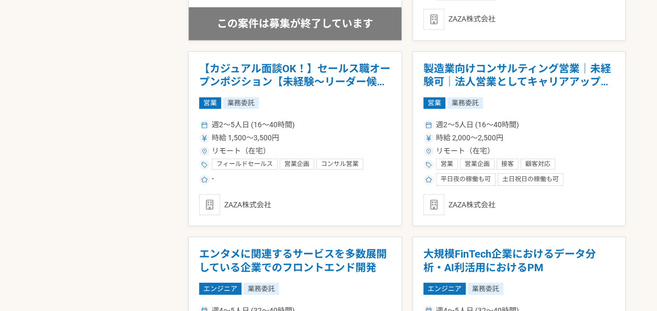
scroll to position [1914, 0]
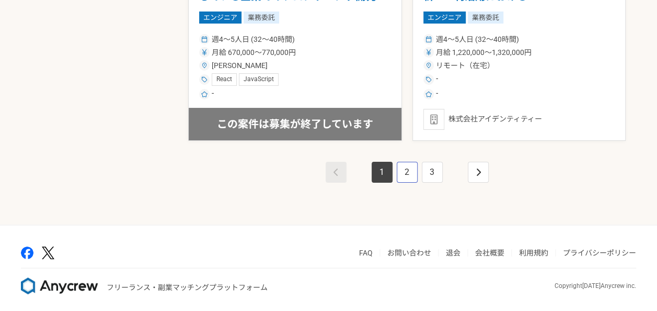
click at [405, 171] on link "2" at bounding box center [407, 172] width 21 height 21
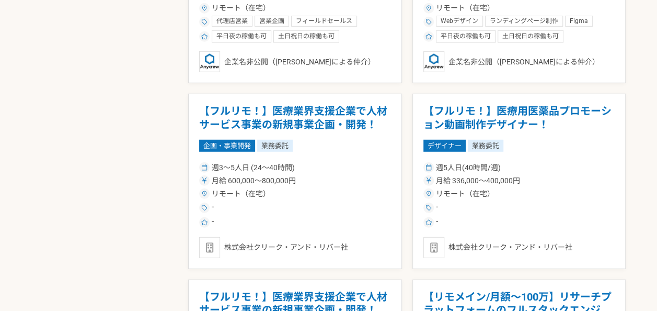
scroll to position [1890, 0]
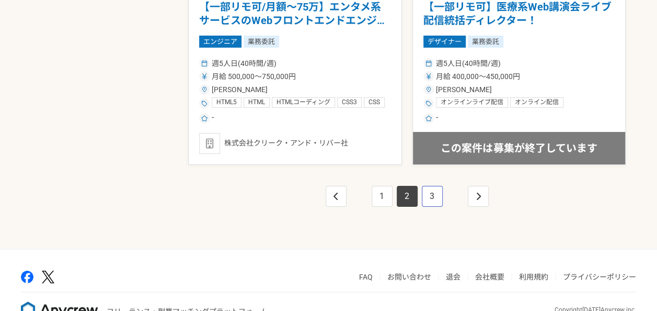
click at [432, 197] on link "3" at bounding box center [432, 196] width 21 height 21
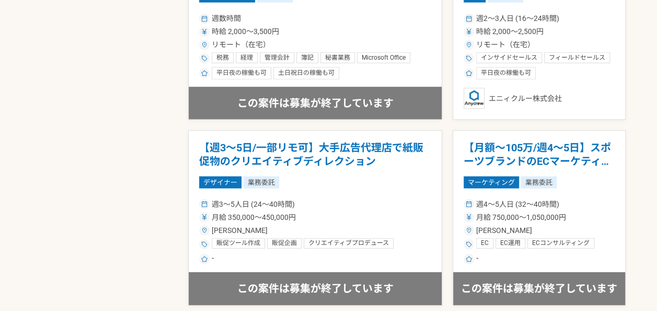
scroll to position [1388, 0]
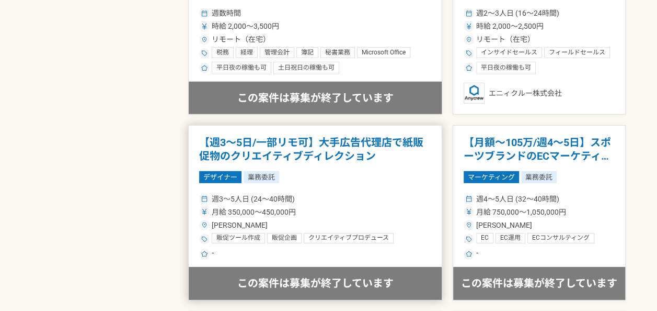
click at [293, 154] on h1 "【週3～5日/一部リモ可】大手広告代理店で紙販促物のクリエイティブディレクション" at bounding box center [315, 149] width 232 height 27
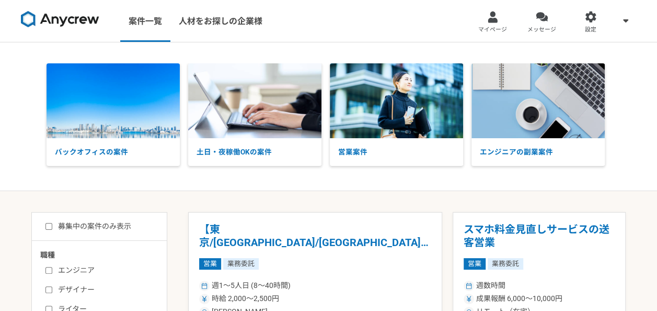
click at [77, 18] on img at bounding box center [60, 19] width 78 height 17
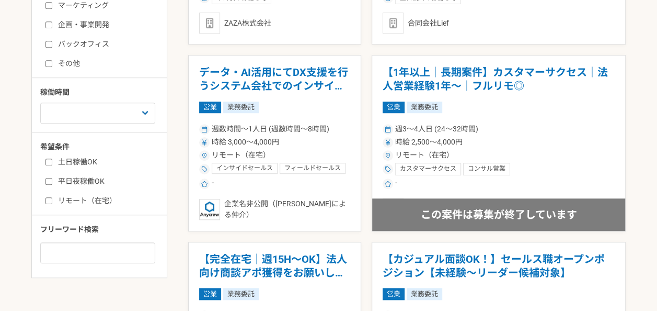
scroll to position [556, 0]
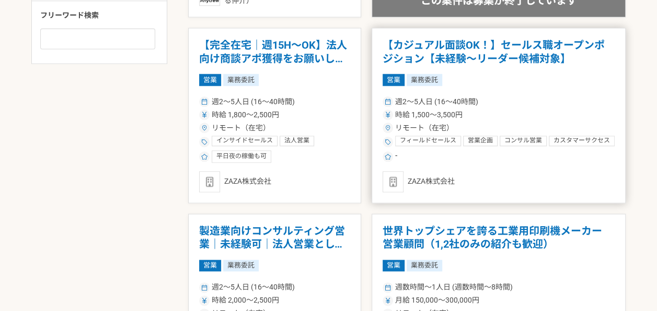
click at [529, 58] on h1 "【カジュアル面談OK！】セールス職オープンポジション【未経験〜リーダー候補対象】" at bounding box center [499, 52] width 232 height 27
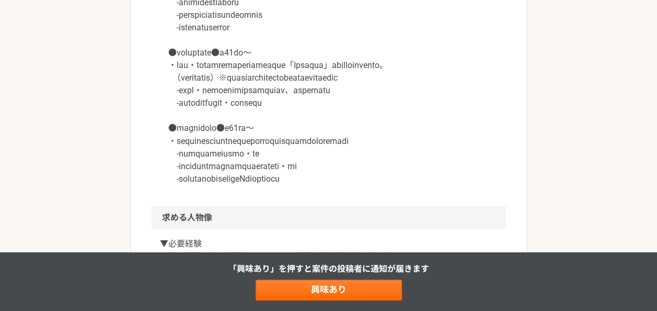
scroll to position [827, 0]
